Goal: Navigation & Orientation: Find specific page/section

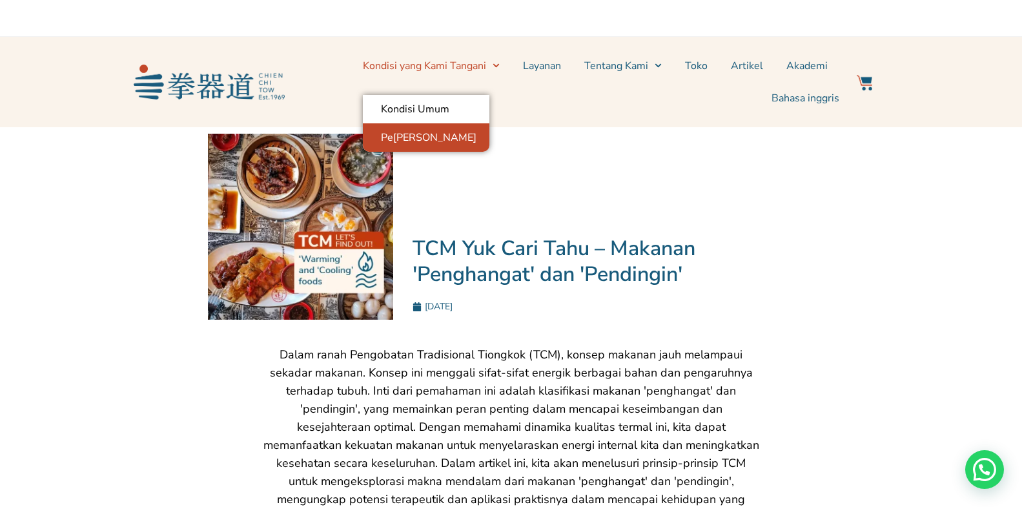
click at [406, 143] on font "Pe[PERSON_NAME]" at bounding box center [429, 137] width 96 height 13
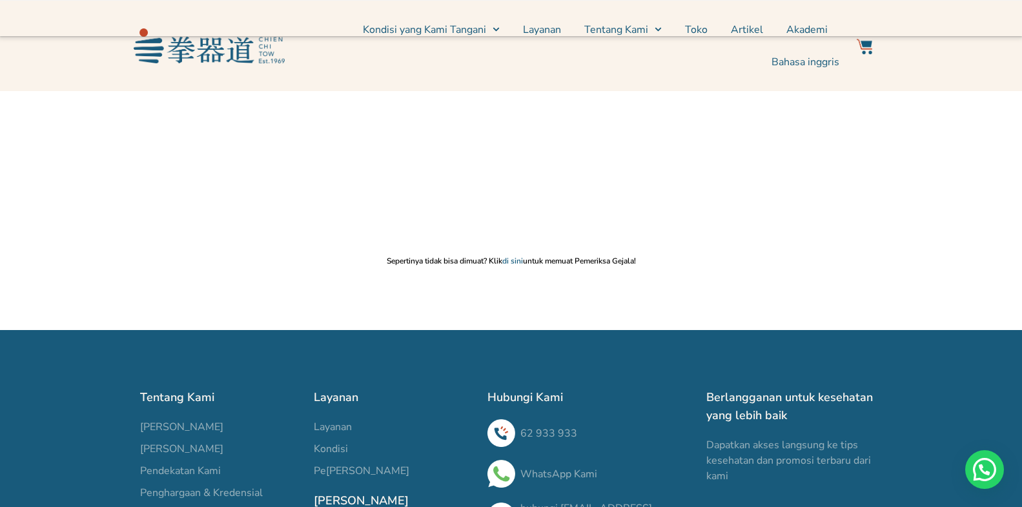
scroll to position [66, 0]
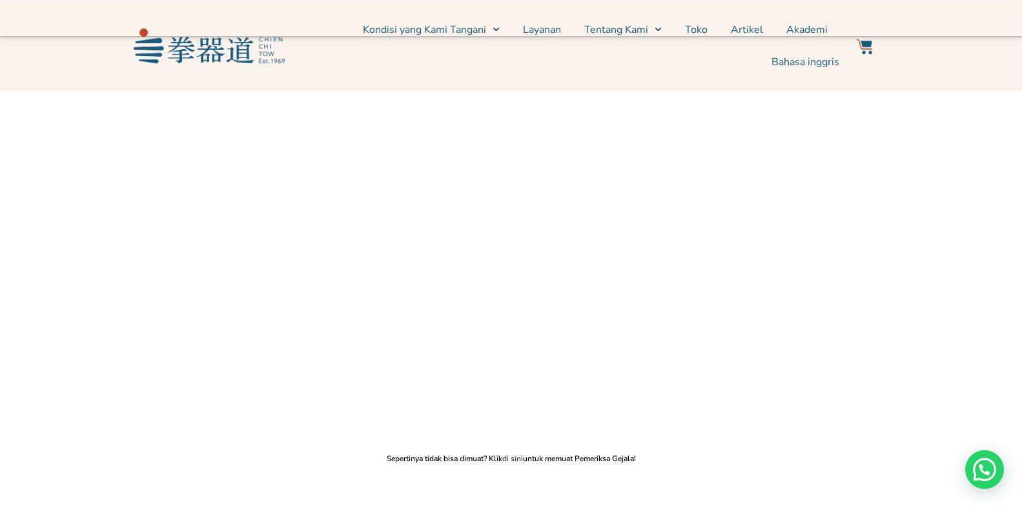
click at [510, 457] on font "di sini" at bounding box center [512, 458] width 21 height 10
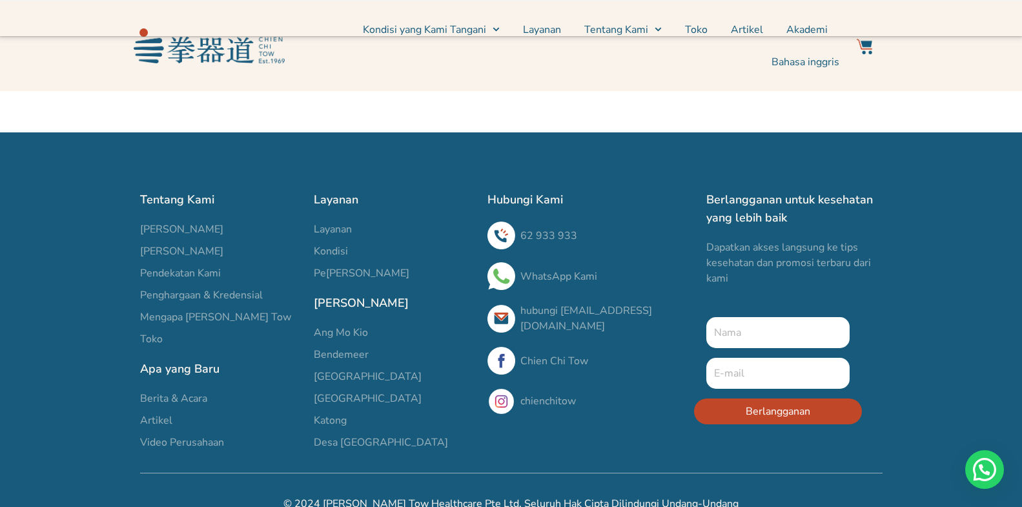
scroll to position [0, 0]
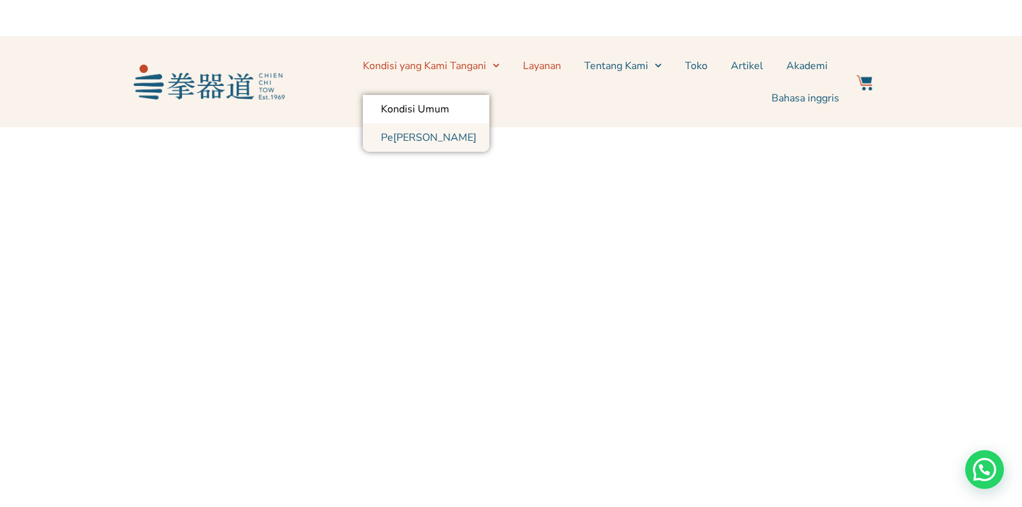
click at [561, 65] on font "Layanan" at bounding box center [542, 66] width 38 height 14
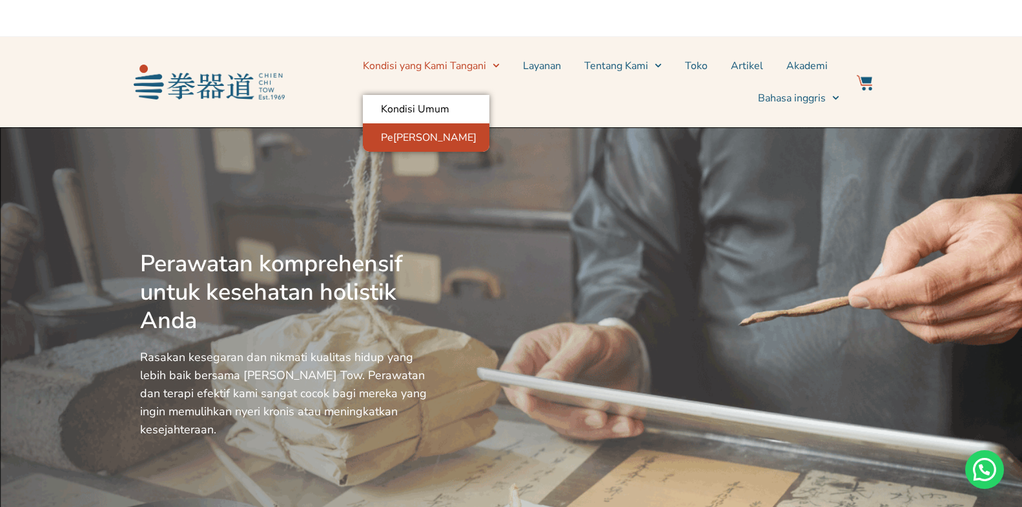
click at [438, 136] on font "Pe[PERSON_NAME]" at bounding box center [429, 137] width 96 height 14
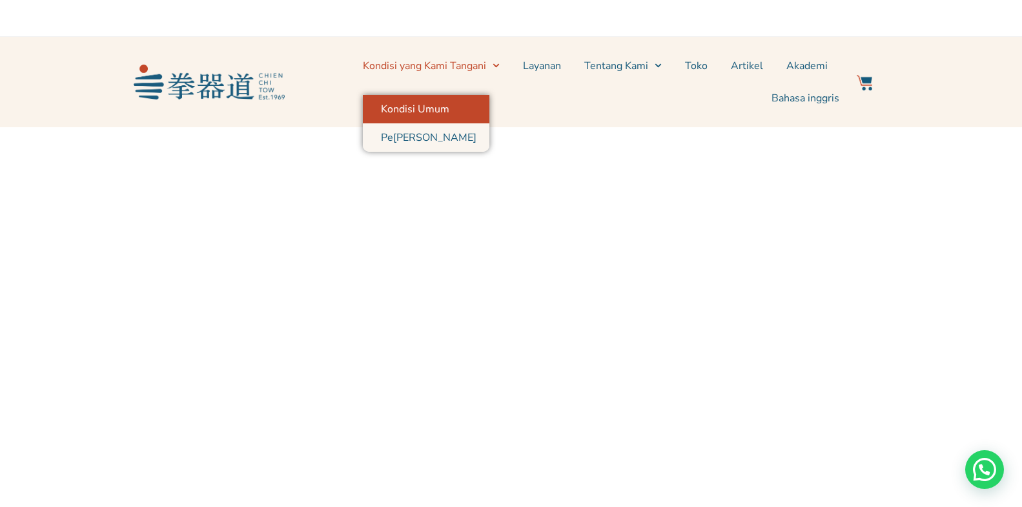
click at [444, 108] on font "Kondisi Umum" at bounding box center [415, 109] width 68 height 14
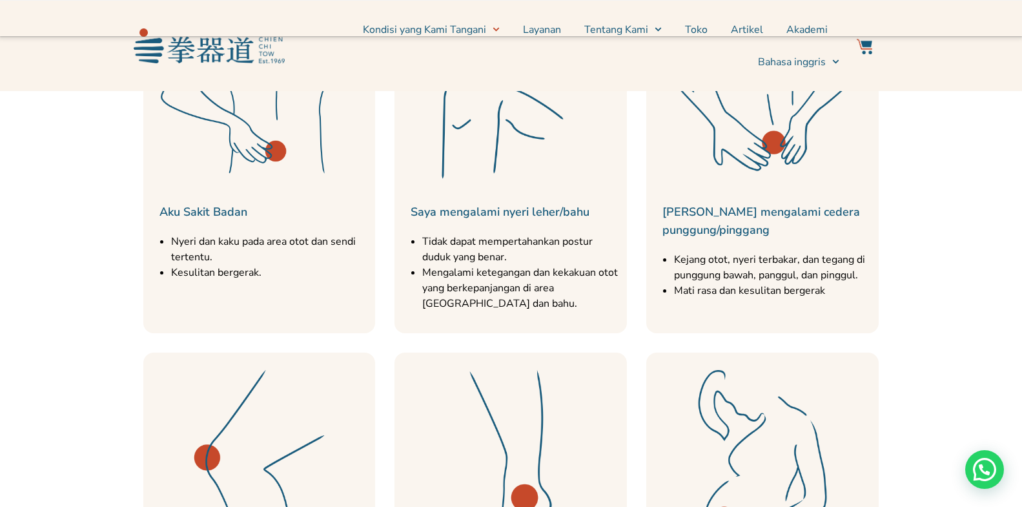
scroll to position [753, 0]
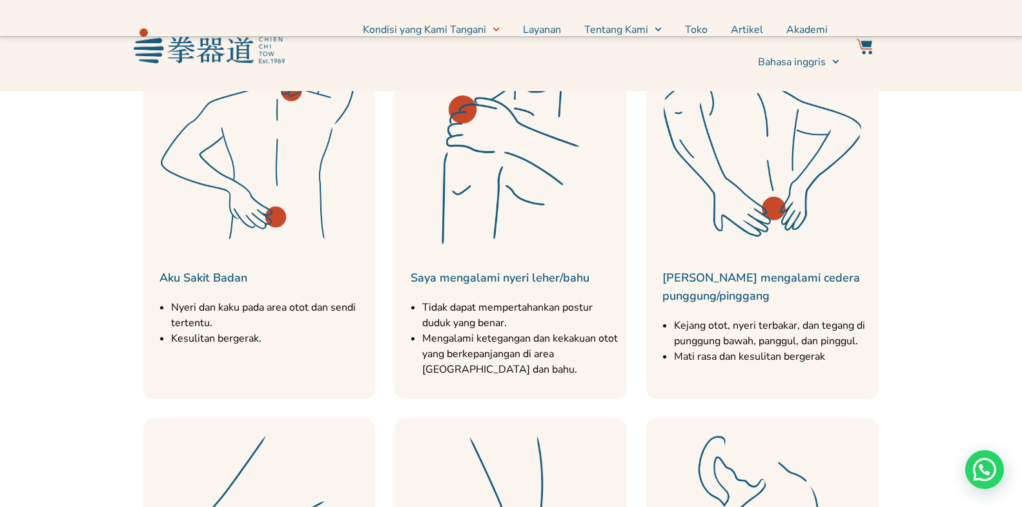
click at [545, 172] on img at bounding box center [511, 146] width 220 height 220
click at [825, 149] on img at bounding box center [763, 146] width 220 height 220
click at [761, 156] on img at bounding box center [763, 146] width 220 height 220
click at [765, 173] on img at bounding box center [763, 146] width 220 height 220
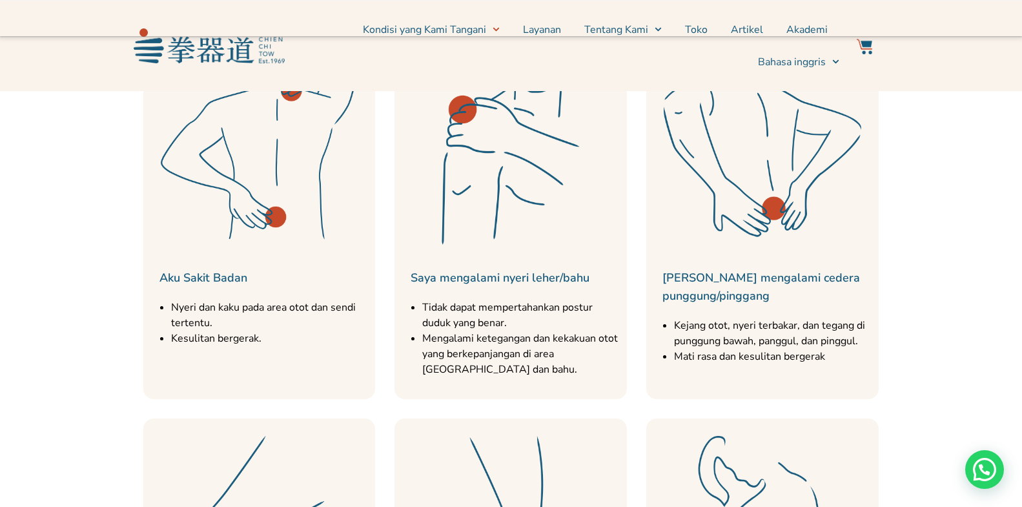
click at [765, 173] on img at bounding box center [763, 146] width 220 height 220
click at [765, 172] on img at bounding box center [763, 146] width 220 height 220
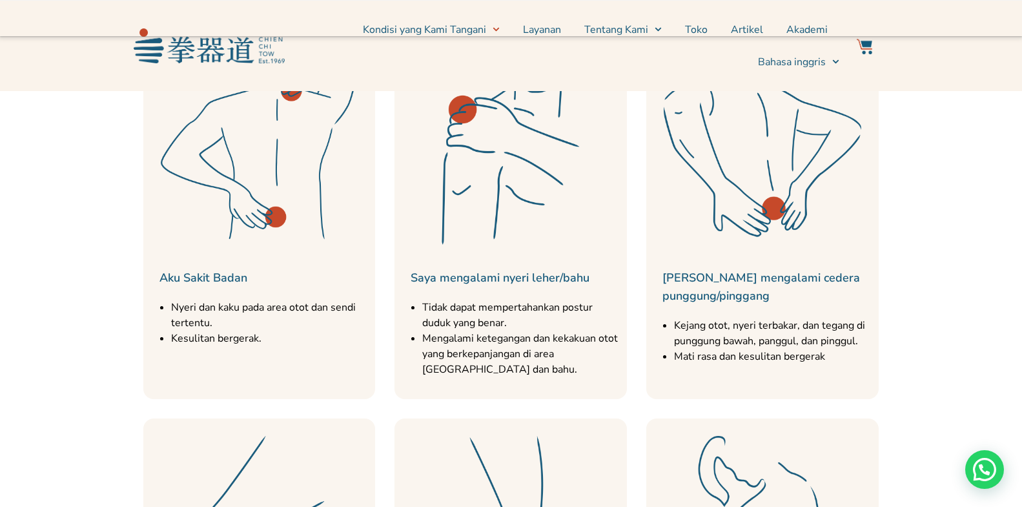
click at [766, 164] on img at bounding box center [763, 146] width 220 height 220
click at [768, 162] on img at bounding box center [763, 146] width 220 height 220
click at [770, 160] on img at bounding box center [763, 146] width 220 height 220
click at [770, 159] on img at bounding box center [763, 146] width 220 height 220
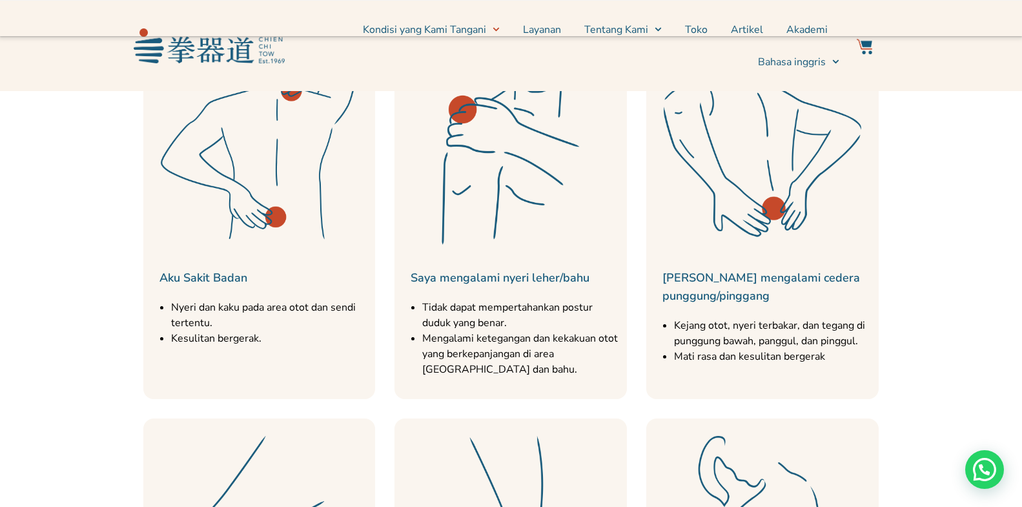
click at [770, 159] on img at bounding box center [763, 146] width 220 height 220
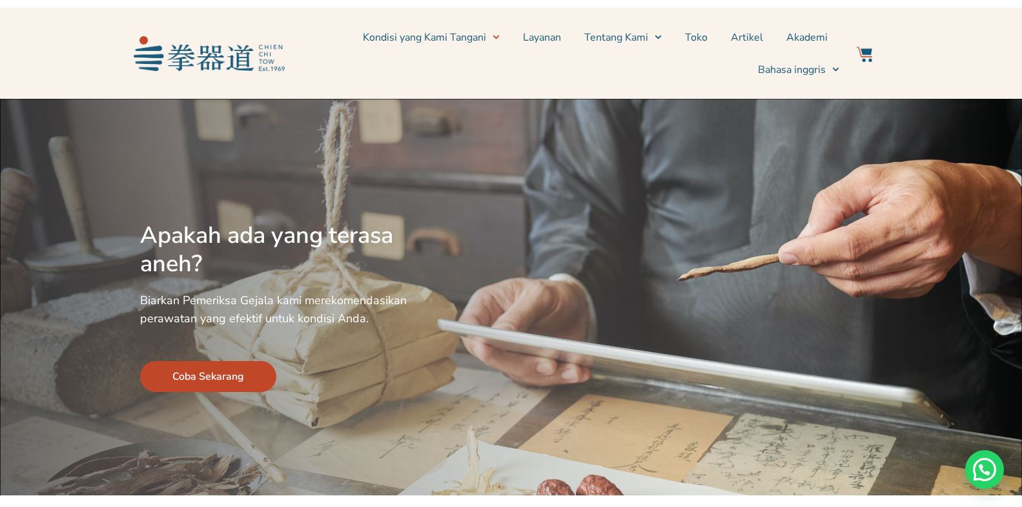
scroll to position [0, 0]
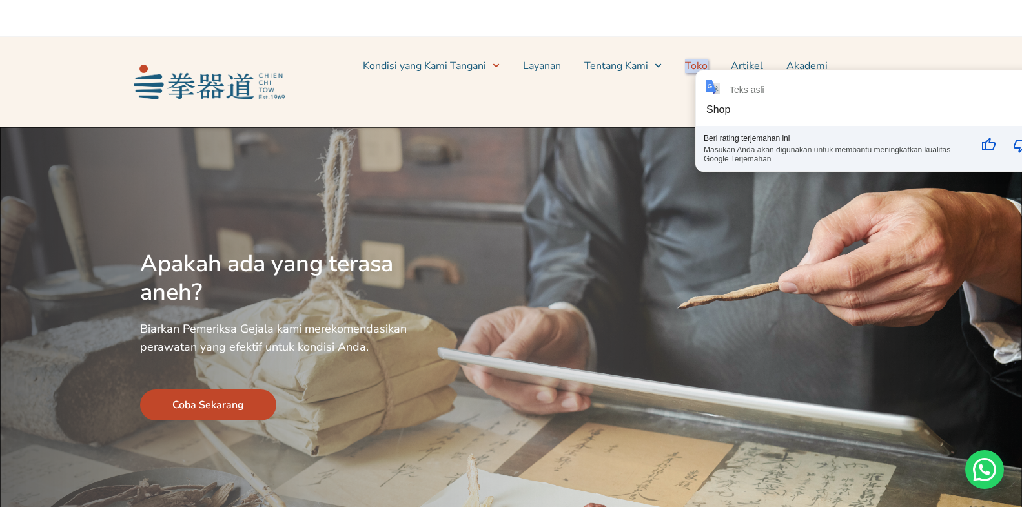
click at [704, 63] on font "Toko" at bounding box center [696, 66] width 23 height 14
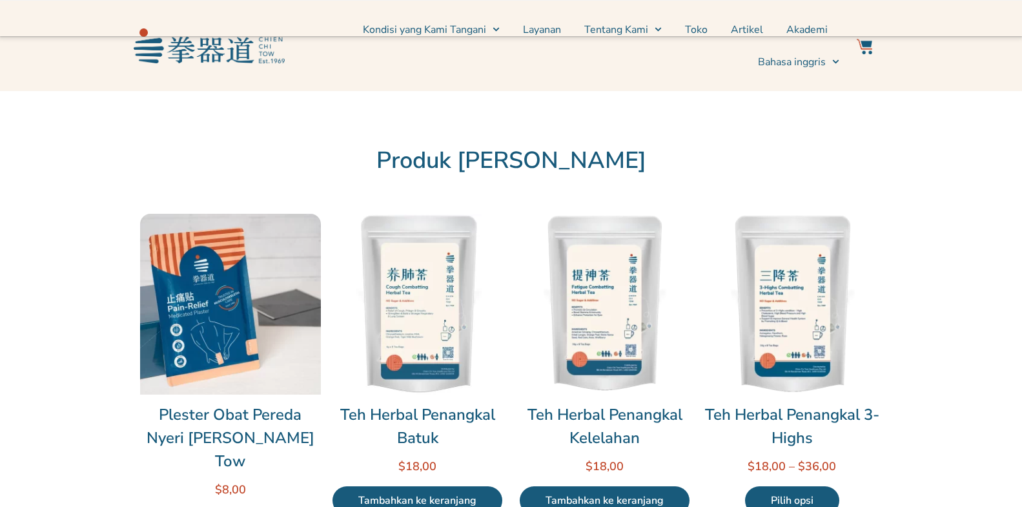
scroll to position [527, 0]
